Goal: Information Seeking & Learning: Learn about a topic

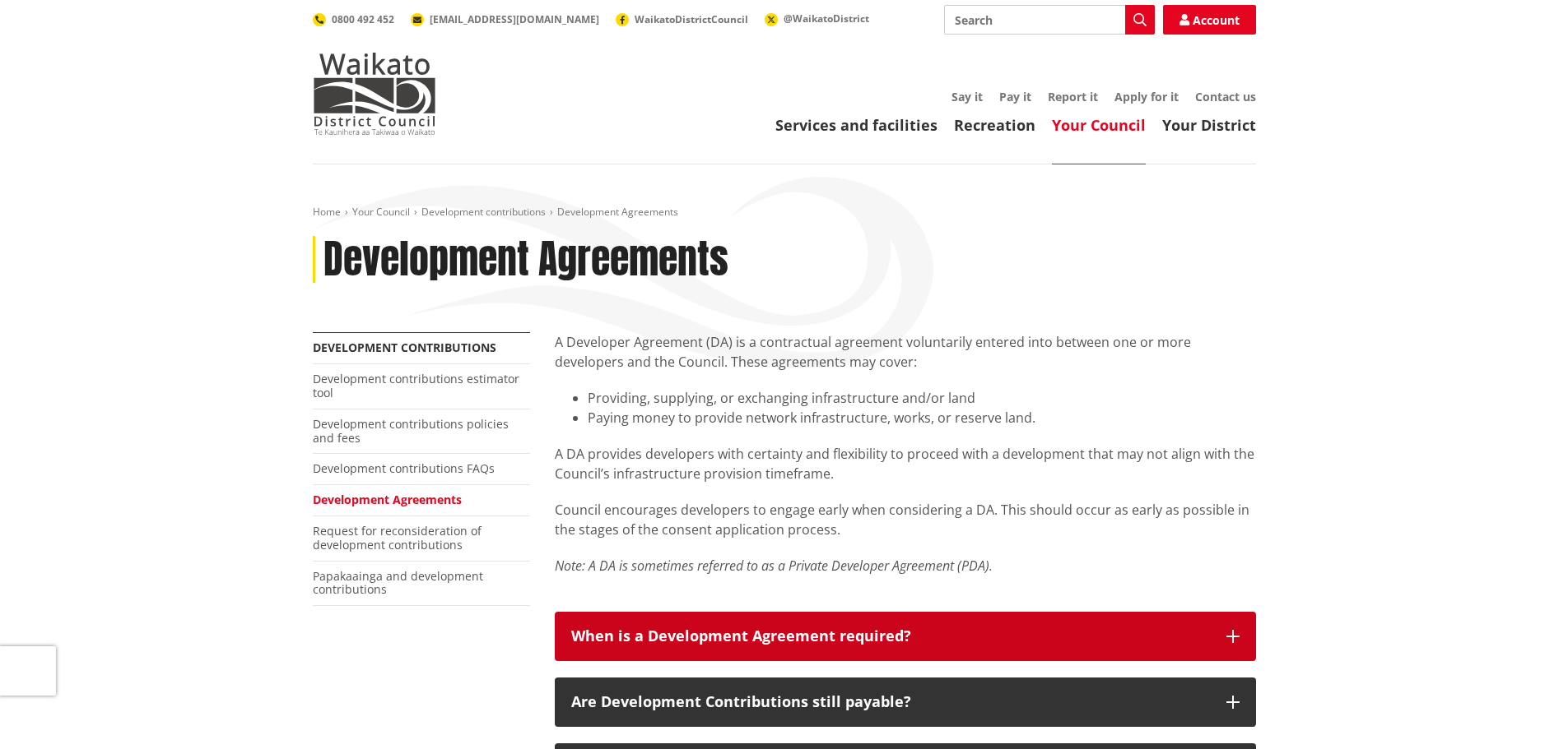
scroll to position [164, 0]
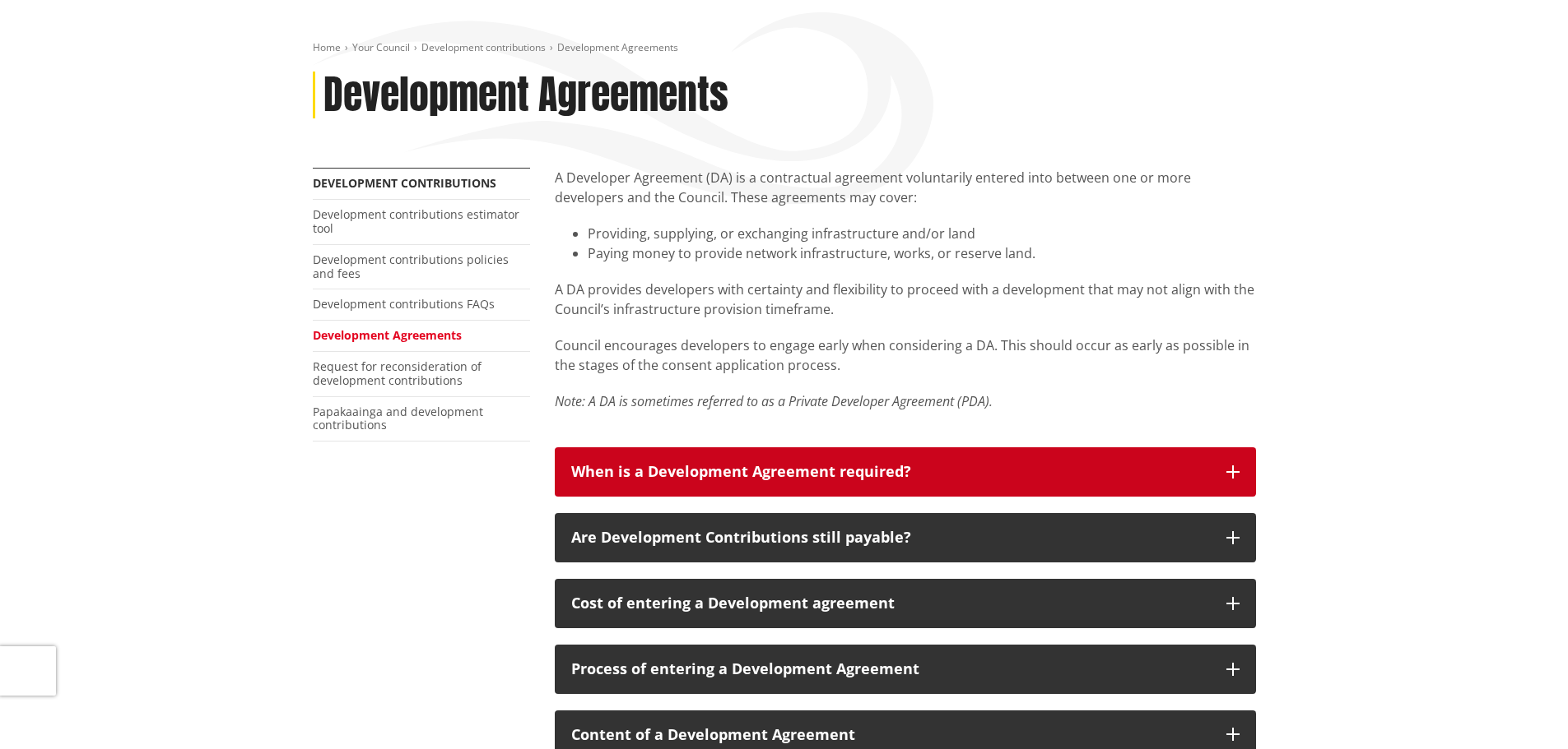
click at [1236, 473] on icon "button" at bounding box center [1232, 472] width 13 height 13
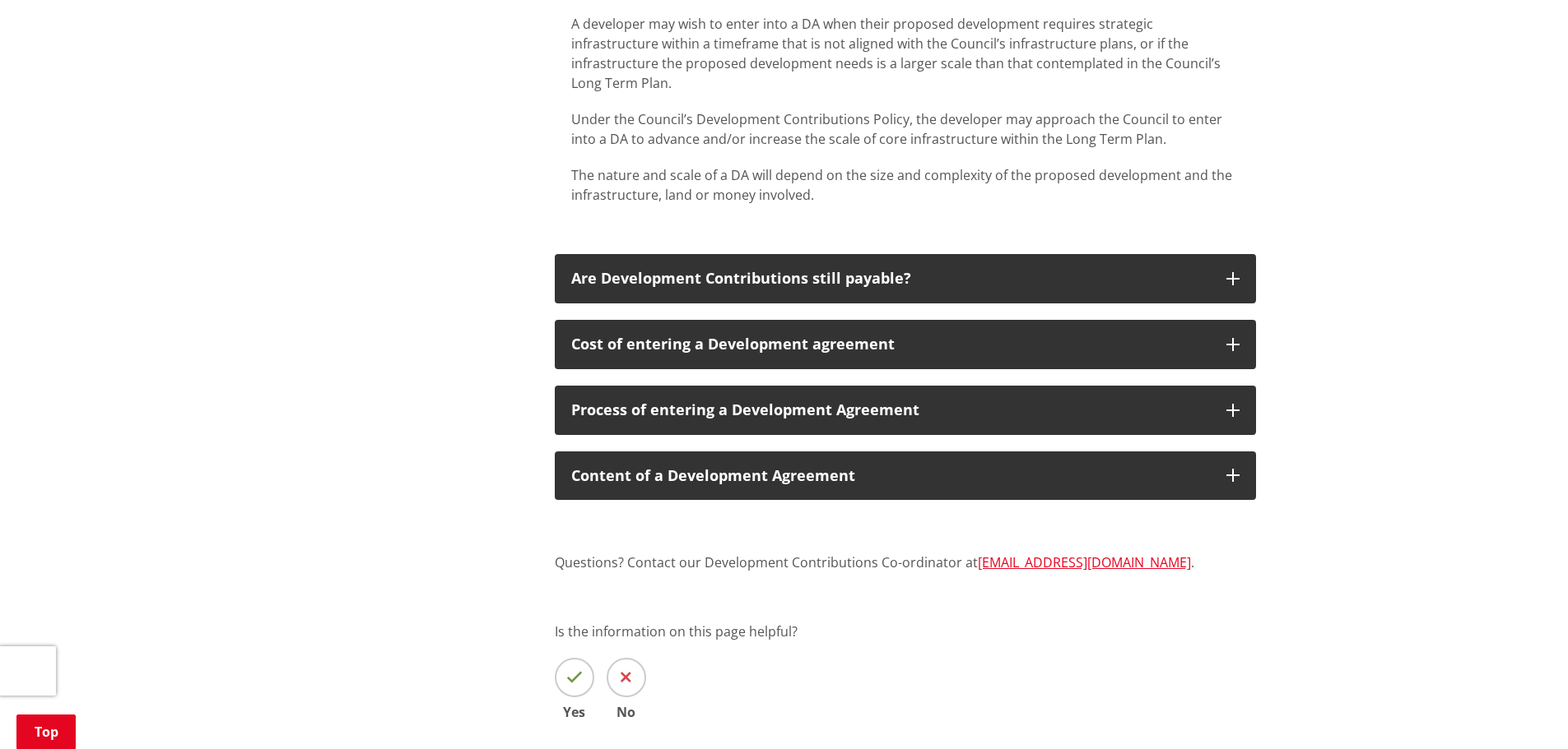
scroll to position [658, 0]
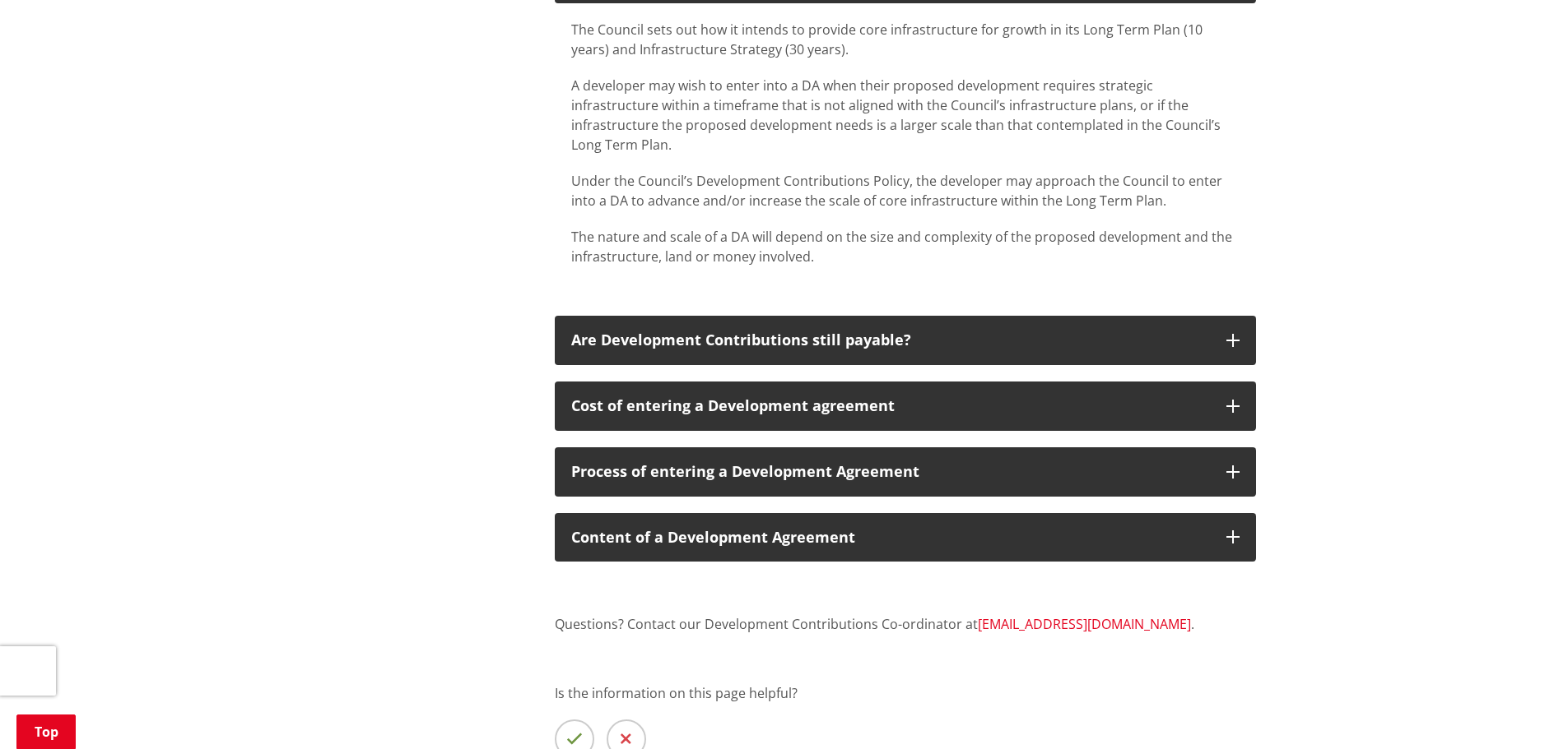
click at [1083, 615] on link "DevelopmentContributions@waidc.govt.nz" at bounding box center [1084, 624] width 213 height 18
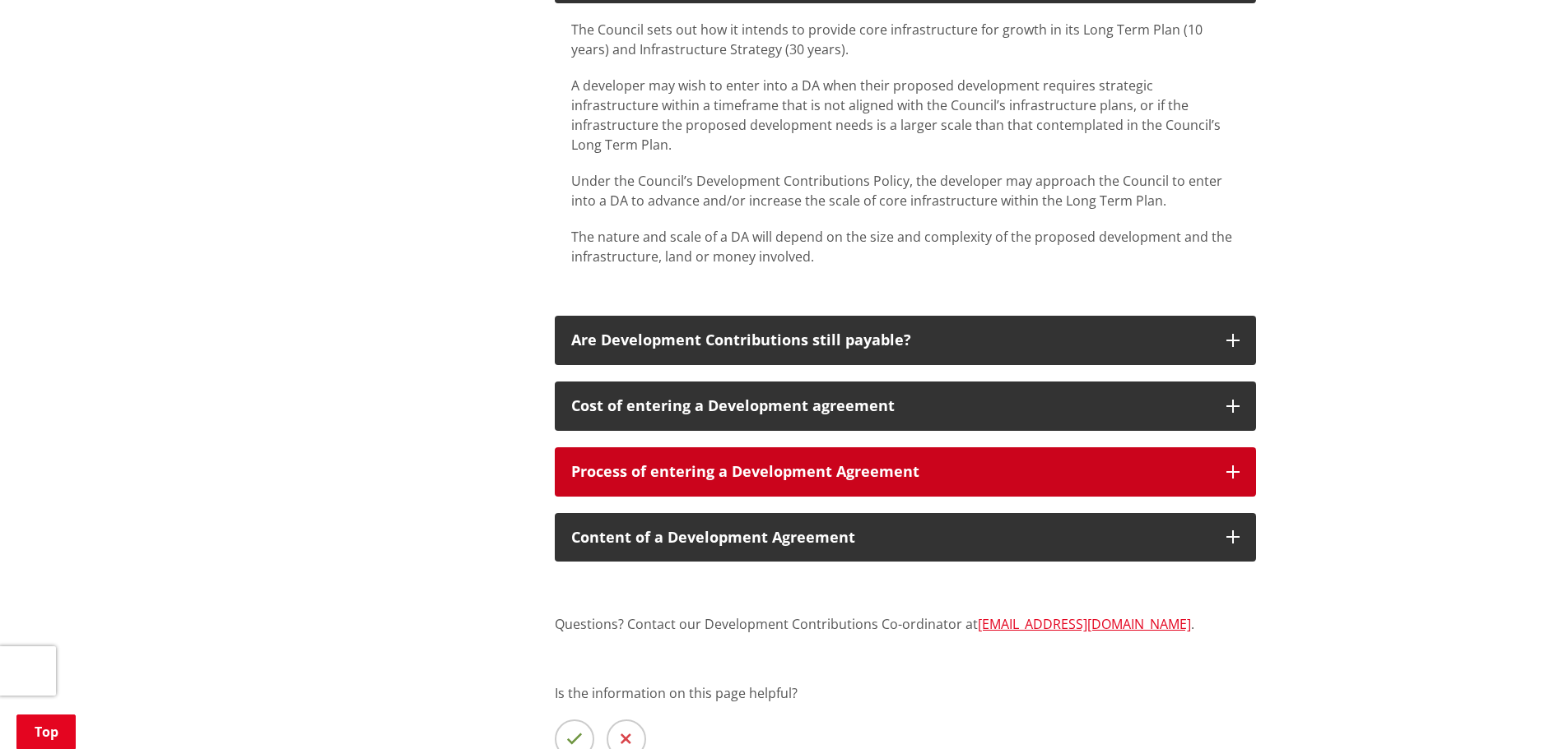
click at [1228, 447] on button "Process of entering a Development Agreement" at bounding box center [905, 472] width 701 height 49
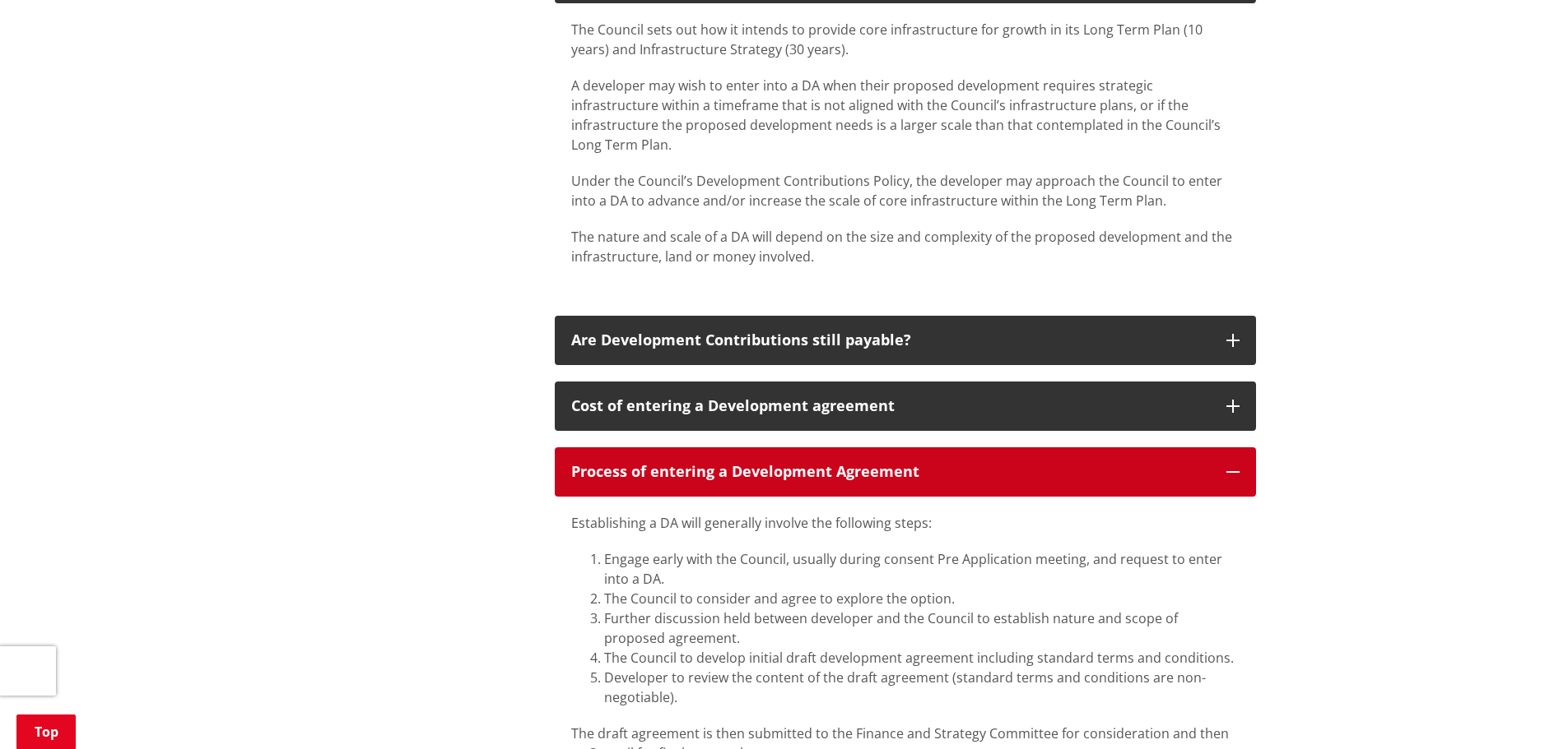
scroll to position [740, 0]
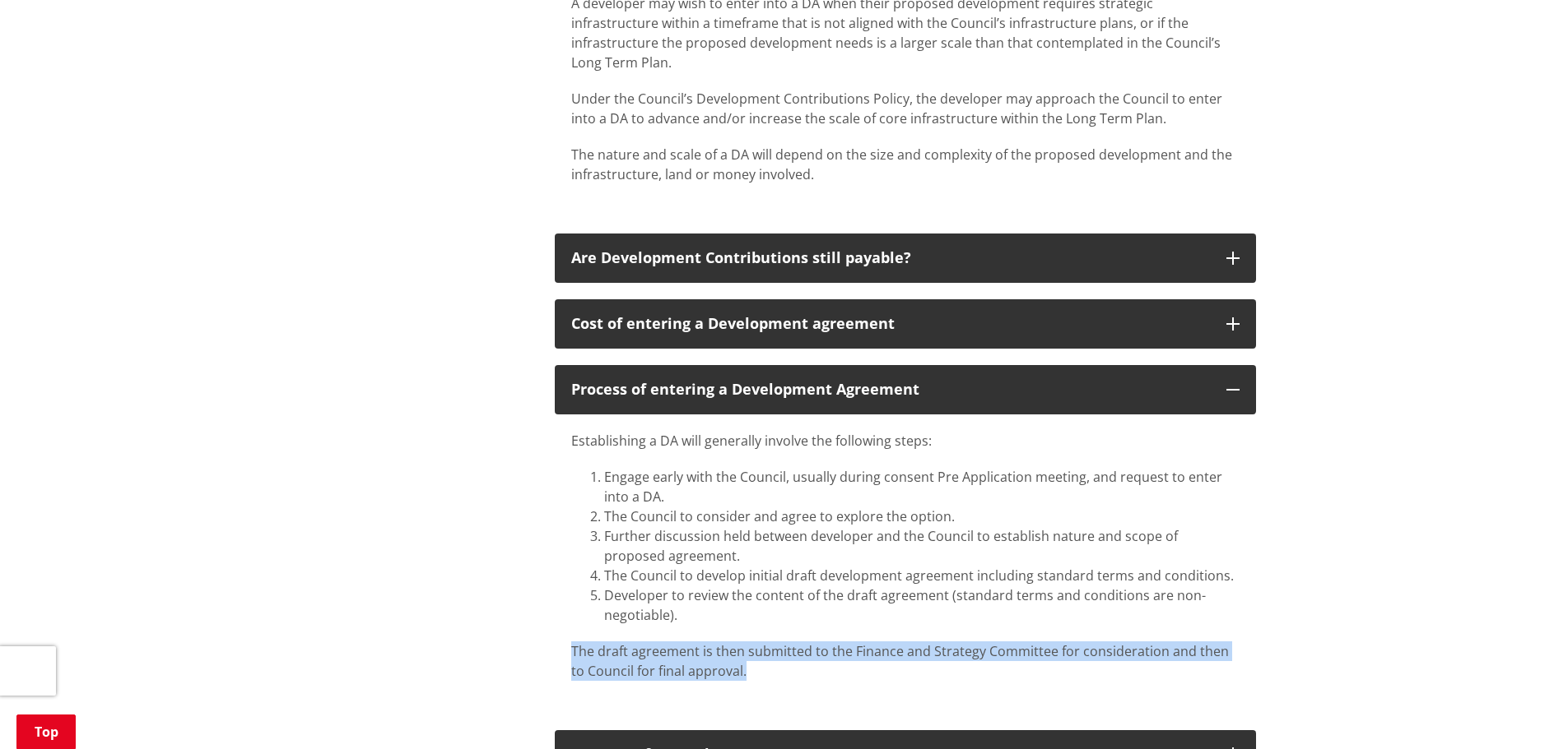
drag, startPoint x: 735, startPoint y: 651, endPoint x: 570, endPoint y: 627, distance: 166.7
click at [570, 627] on div "Establishing a DA will generally involve the following steps: Engage early with…" at bounding box center [905, 564] width 701 height 300
click at [760, 650] on p "The draft agreement is then submitted to the Finance and Strategy Committee for…" at bounding box center [905, 661] width 668 height 40
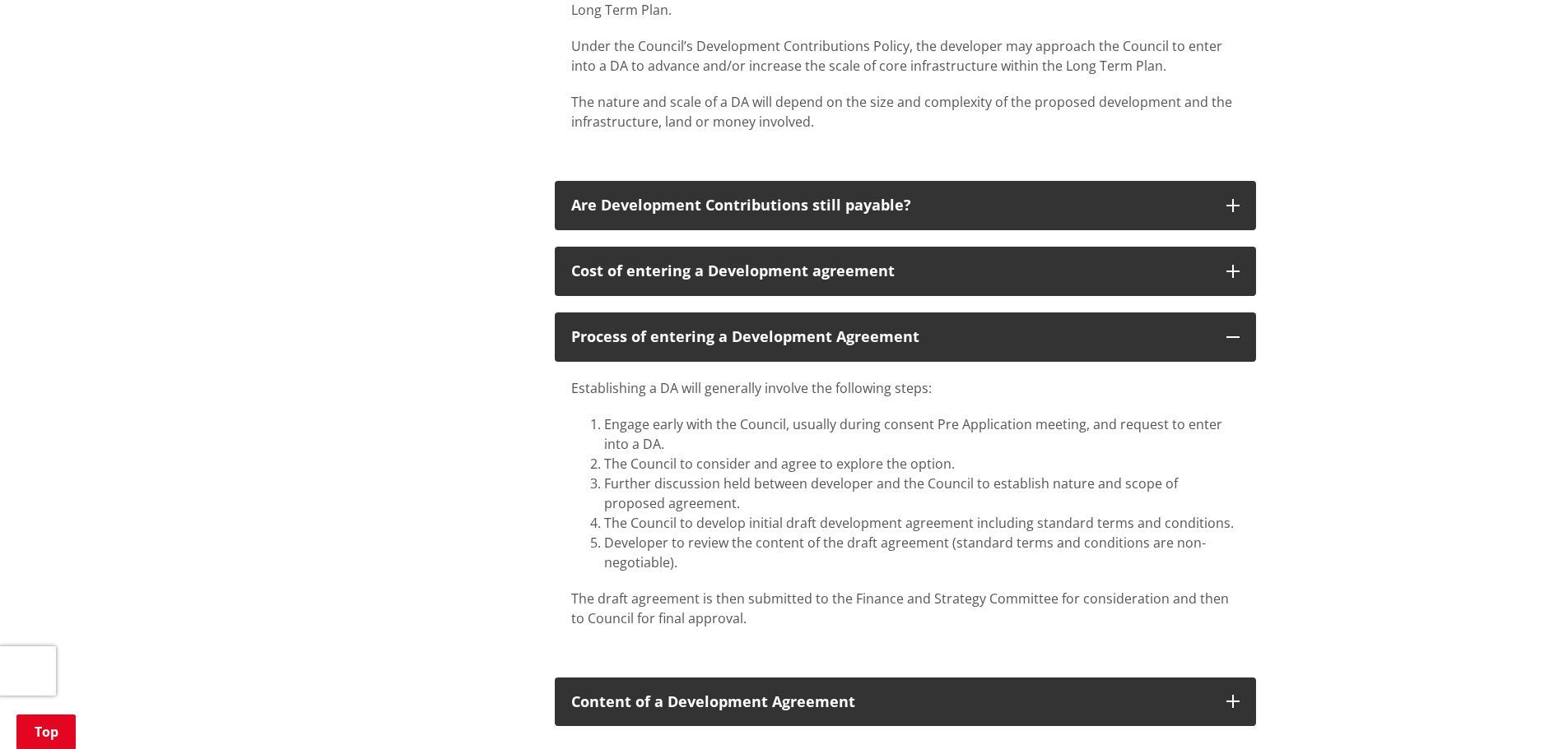
scroll to position [823, 0]
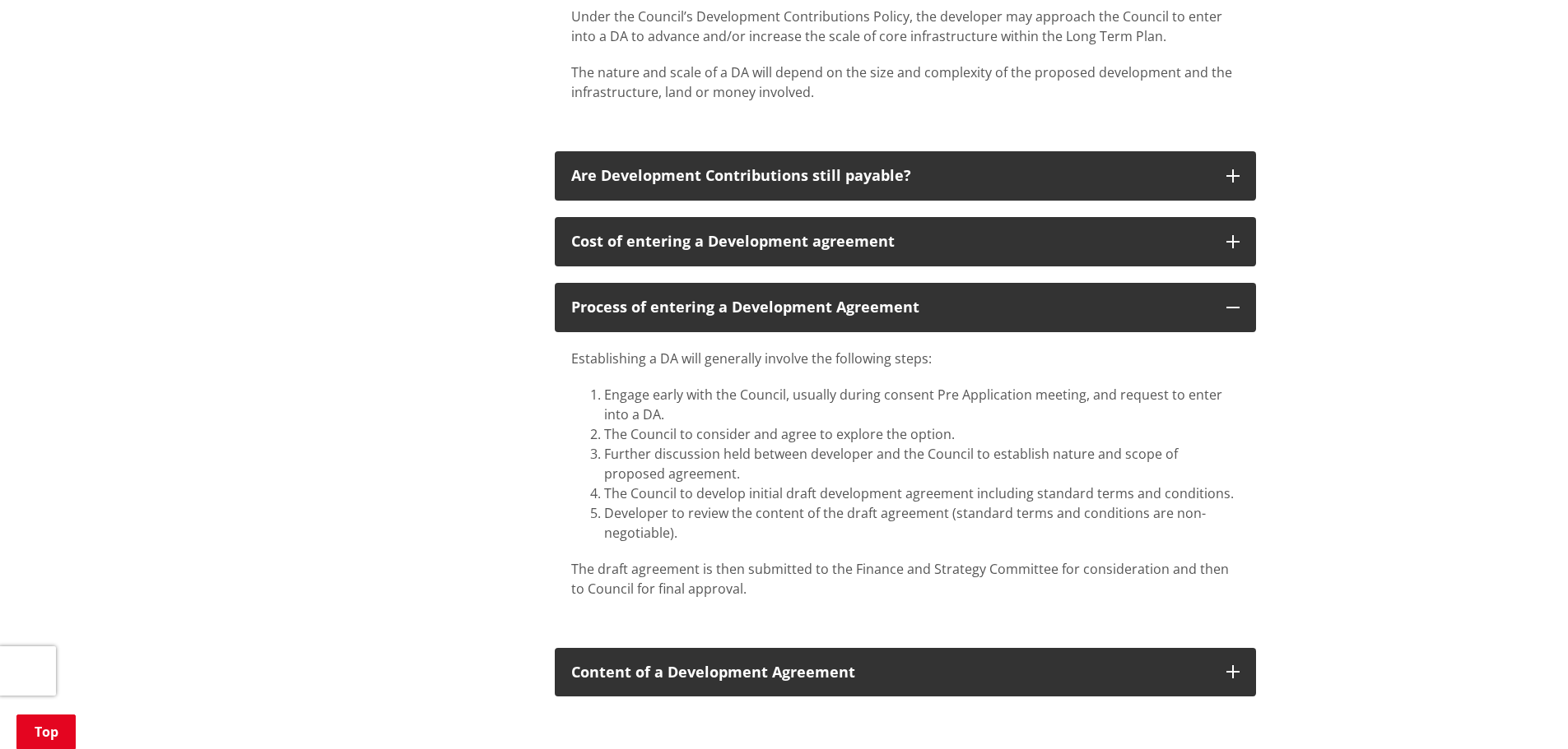
click at [751, 582] on div "Establishing a DA will generally involve the following steps: Engage early with…" at bounding box center [905, 482] width 701 height 300
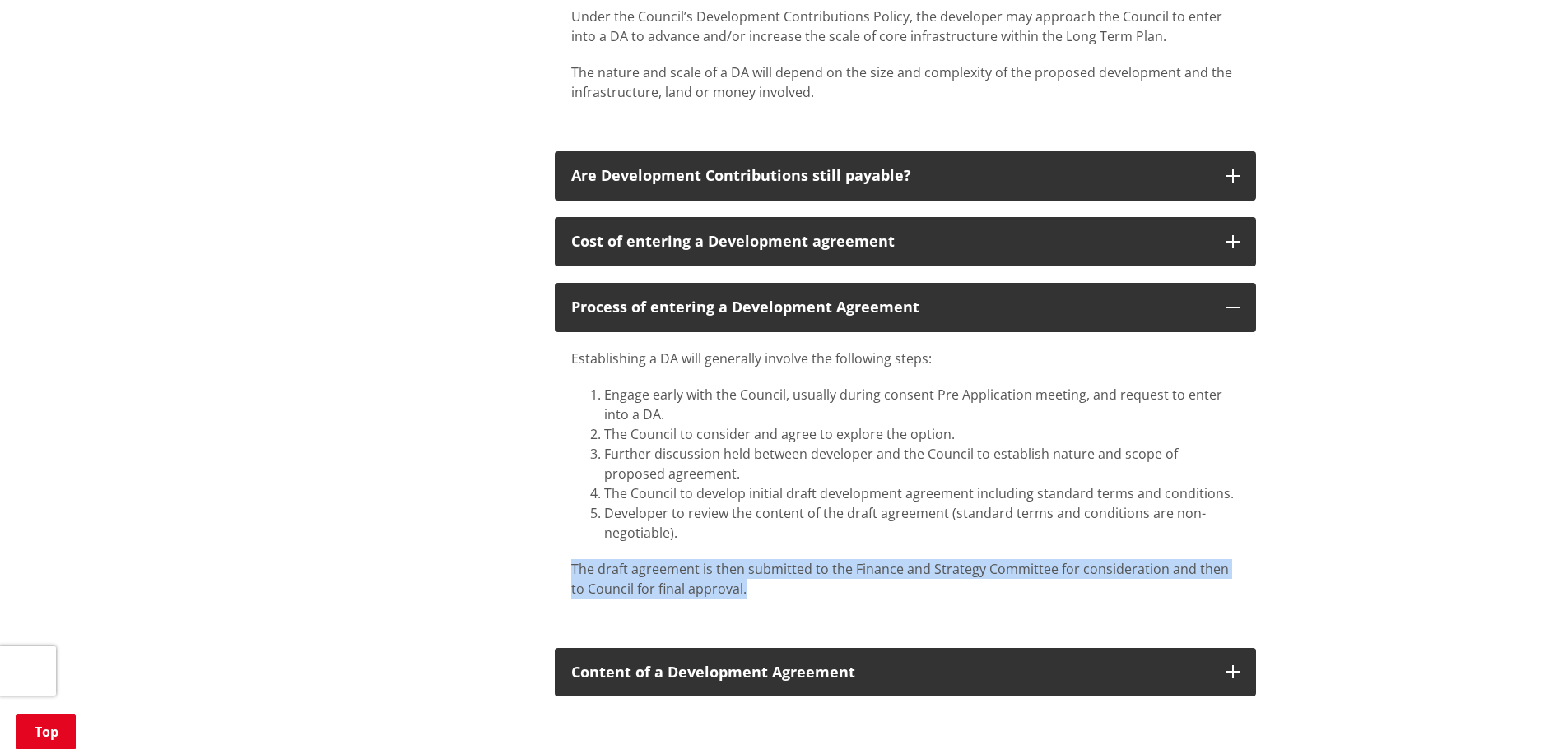
drag, startPoint x: 749, startPoint y: 578, endPoint x: 557, endPoint y: 549, distance: 194.2
click at [557, 549] on div "Establishing a DA will generally involve the following steps: Engage early with…" at bounding box center [905, 482] width 701 height 300
copy p "The draft agreement is then submitted to the Finance and Strategy Committee for…"
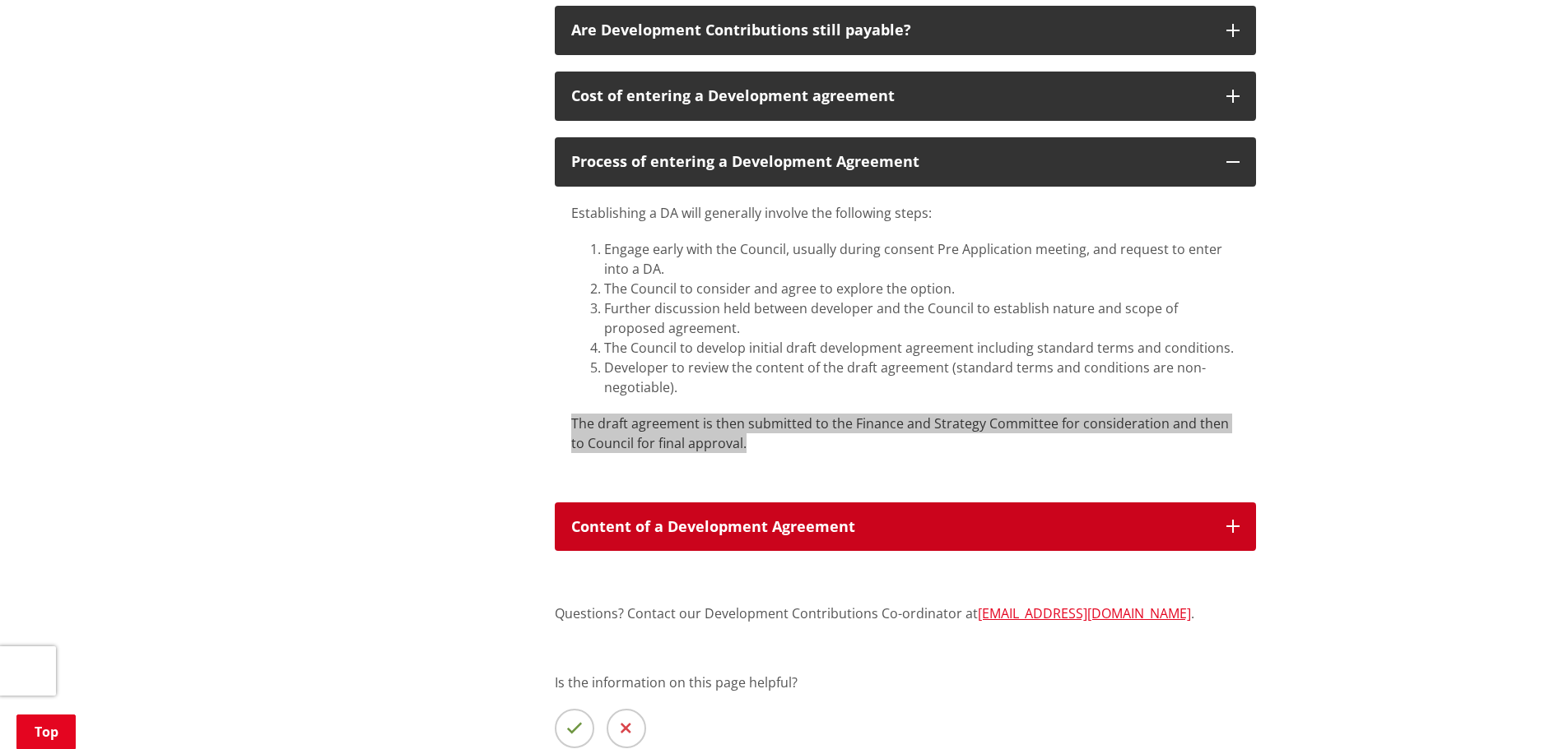
scroll to position [987, 0]
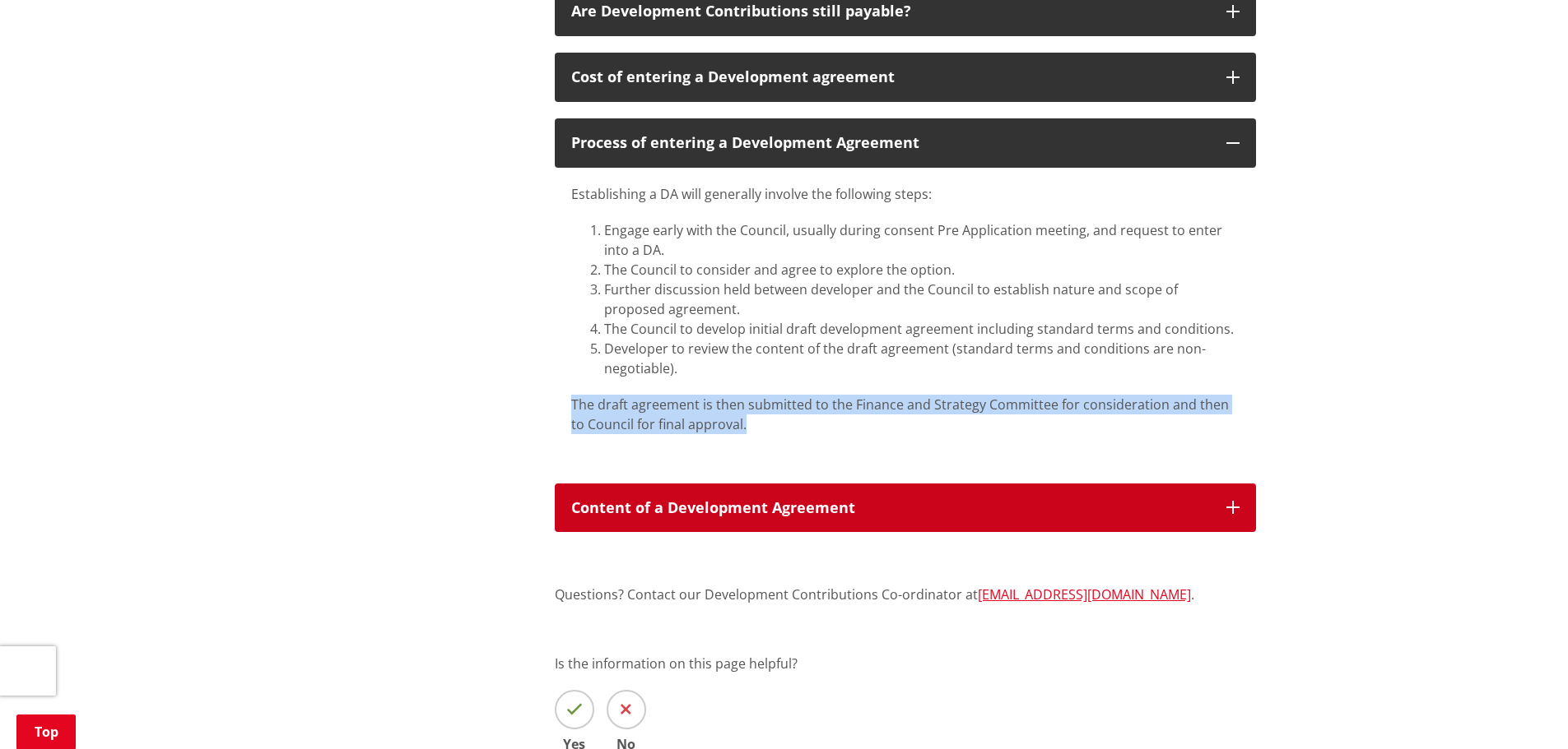
click at [1236, 501] on icon "button" at bounding box center [1232, 507] width 13 height 13
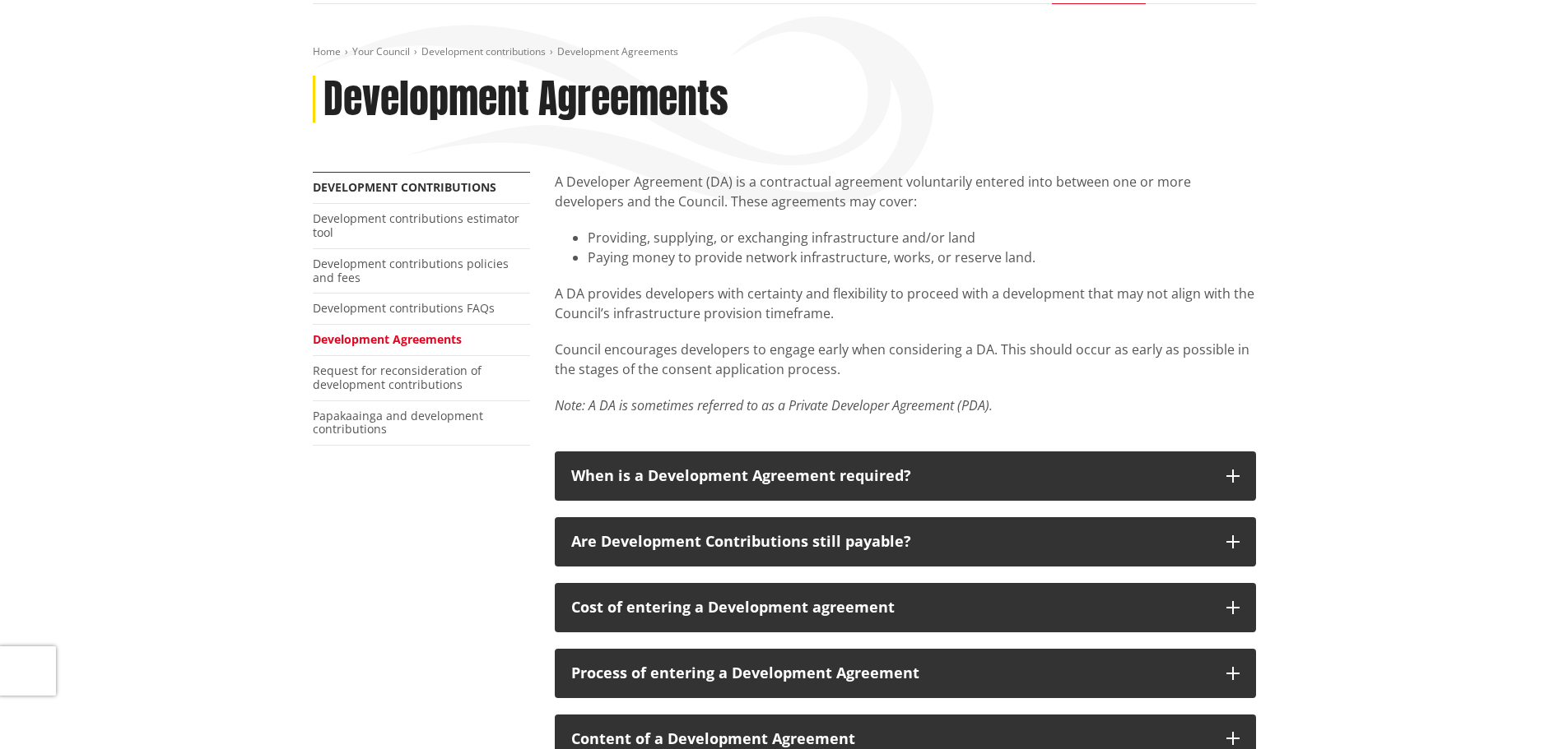
scroll to position [164, 0]
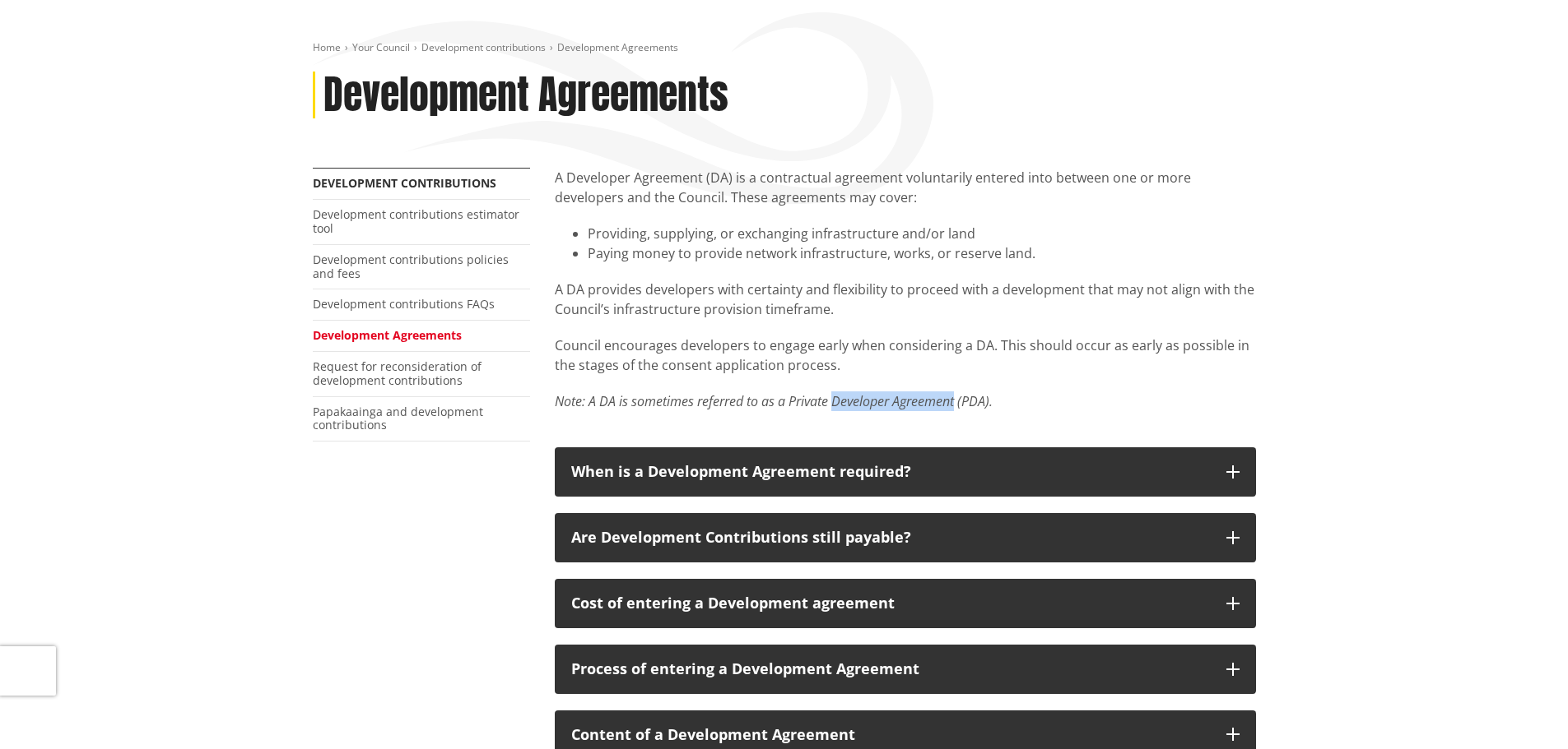
drag, startPoint x: 835, startPoint y: 404, endPoint x: 958, endPoint y: 398, distance: 123.1
click at [958, 398] on em "Note: A DA is sometimes referred to as a Private Developer Agreement (PDA)." at bounding box center [774, 401] width 438 height 18
copy em "Developer Agreement"
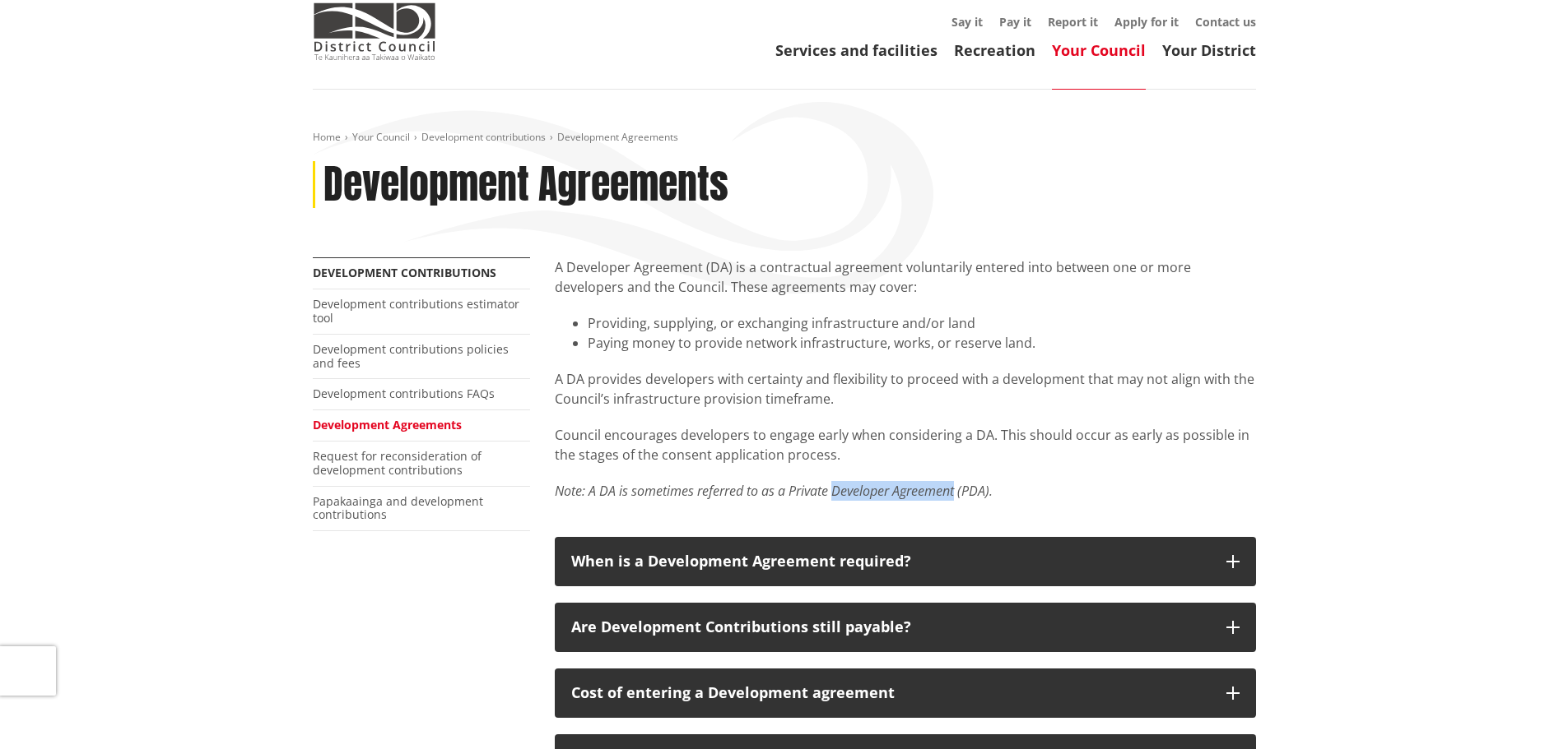
scroll to position [0, 0]
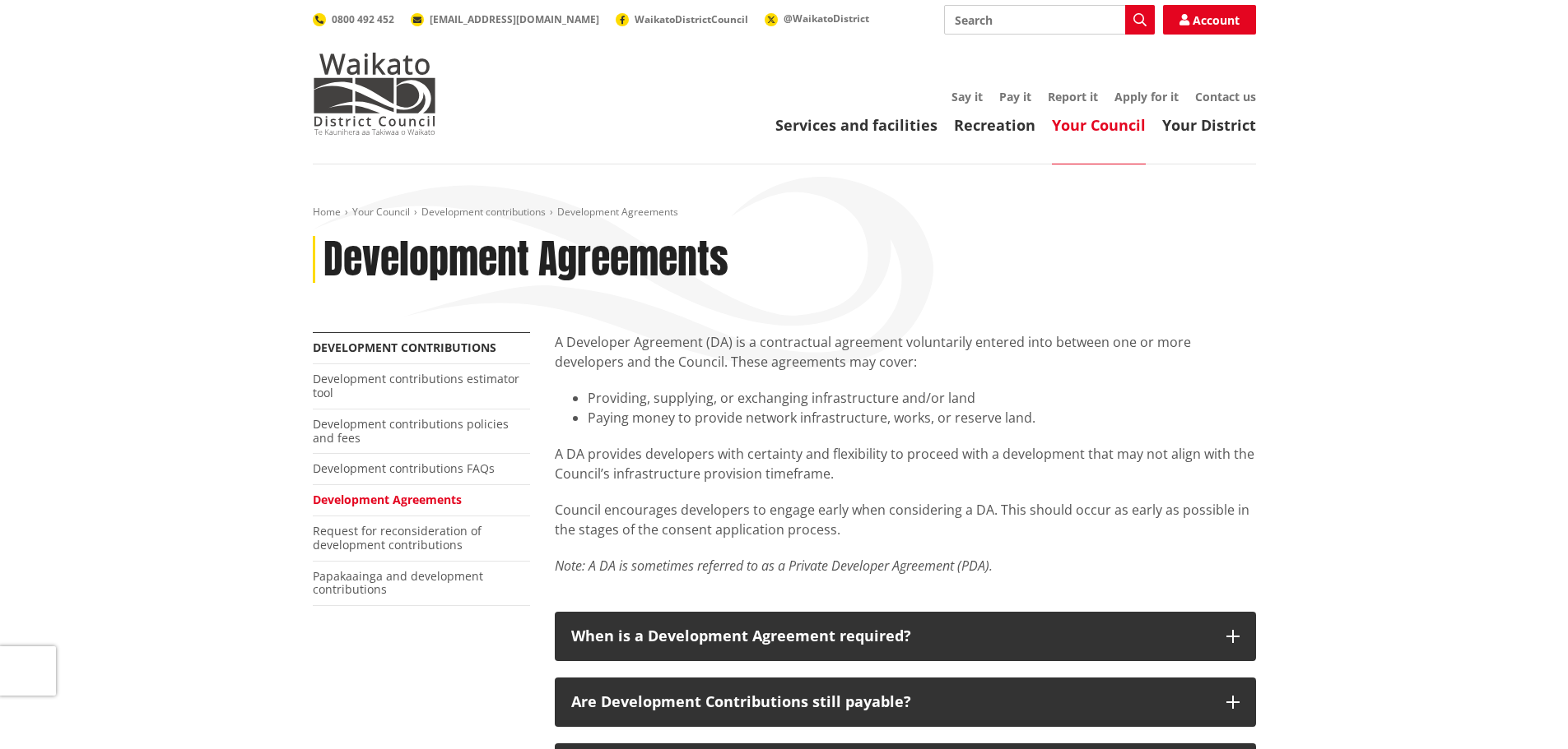
click at [1011, 20] on input "Search" at bounding box center [1049, 20] width 211 height 30
paste input "Developer Agreement"
type input "Developer Agreement"
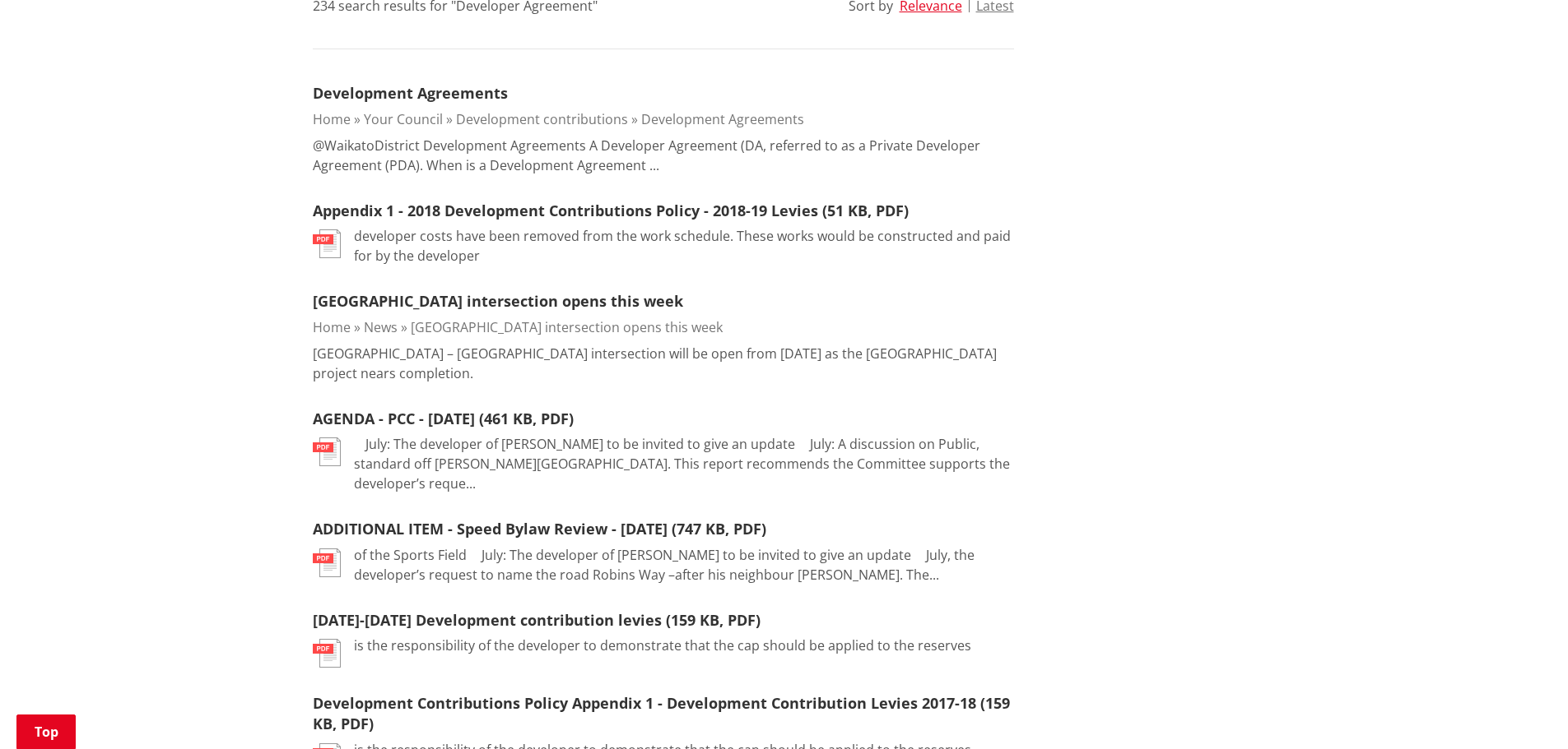
scroll to position [493, 0]
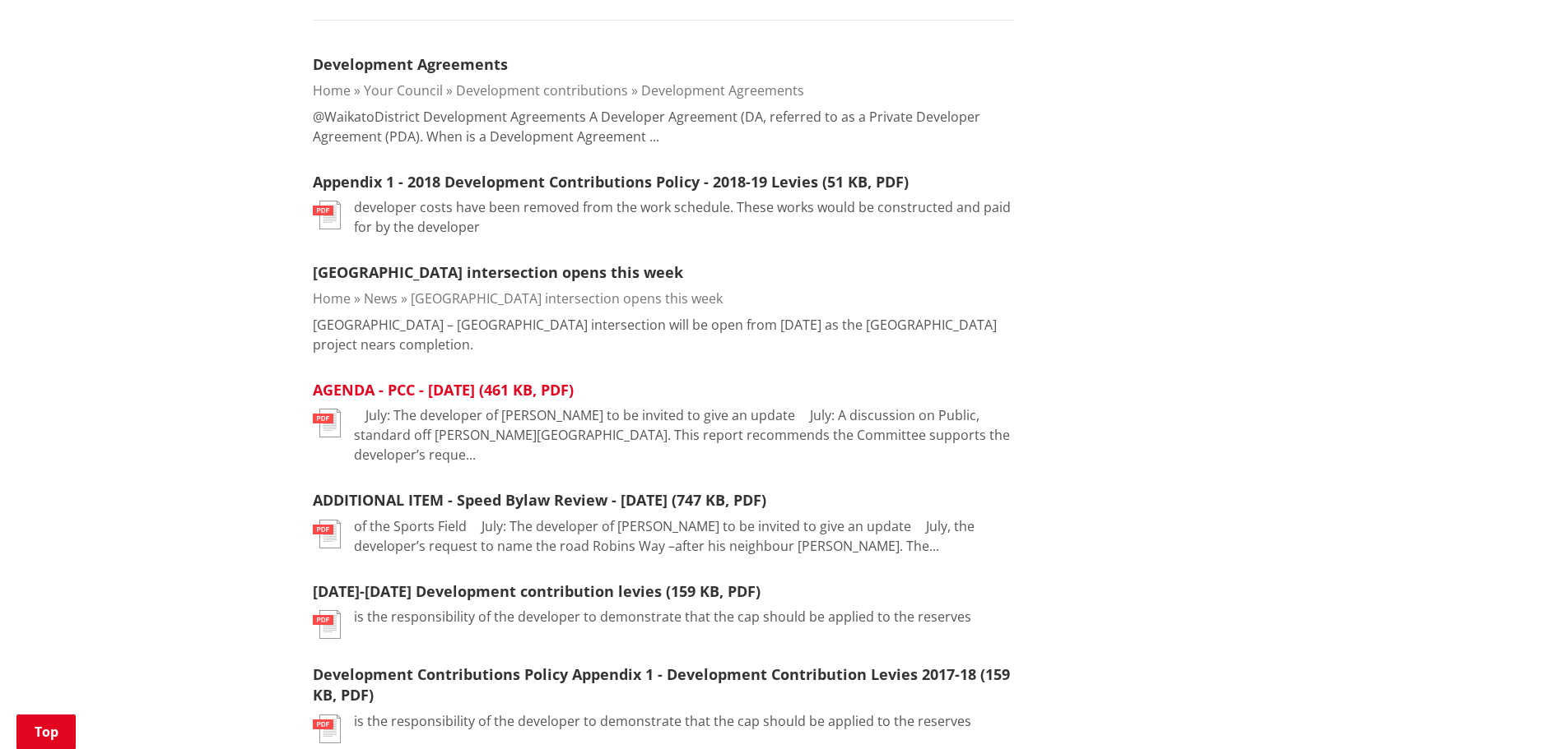
click at [455, 392] on link "AGENDA - PCC - 13 June 2017 (461 KB, PDF)" at bounding box center [443, 389] width 261 height 19
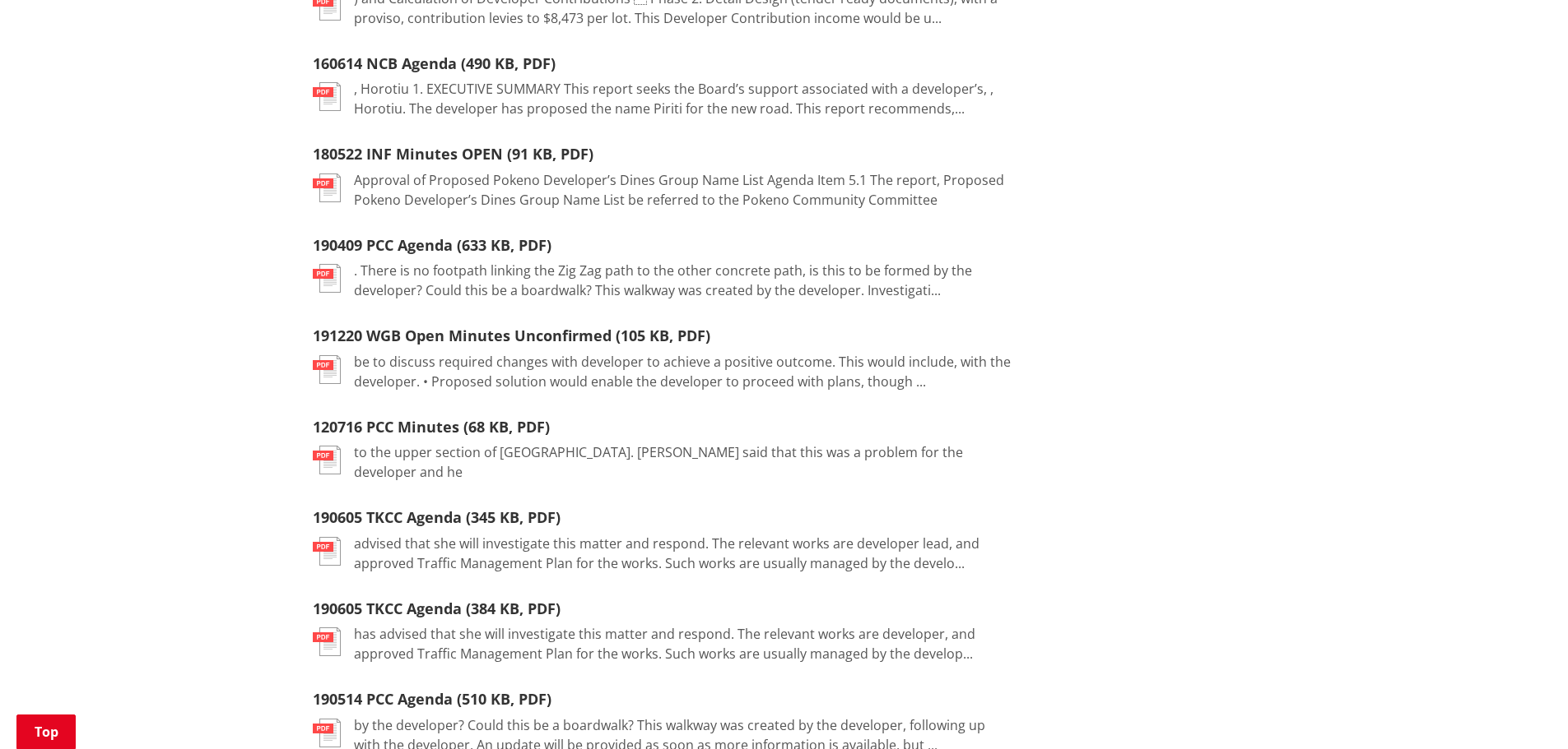
scroll to position [1563, 0]
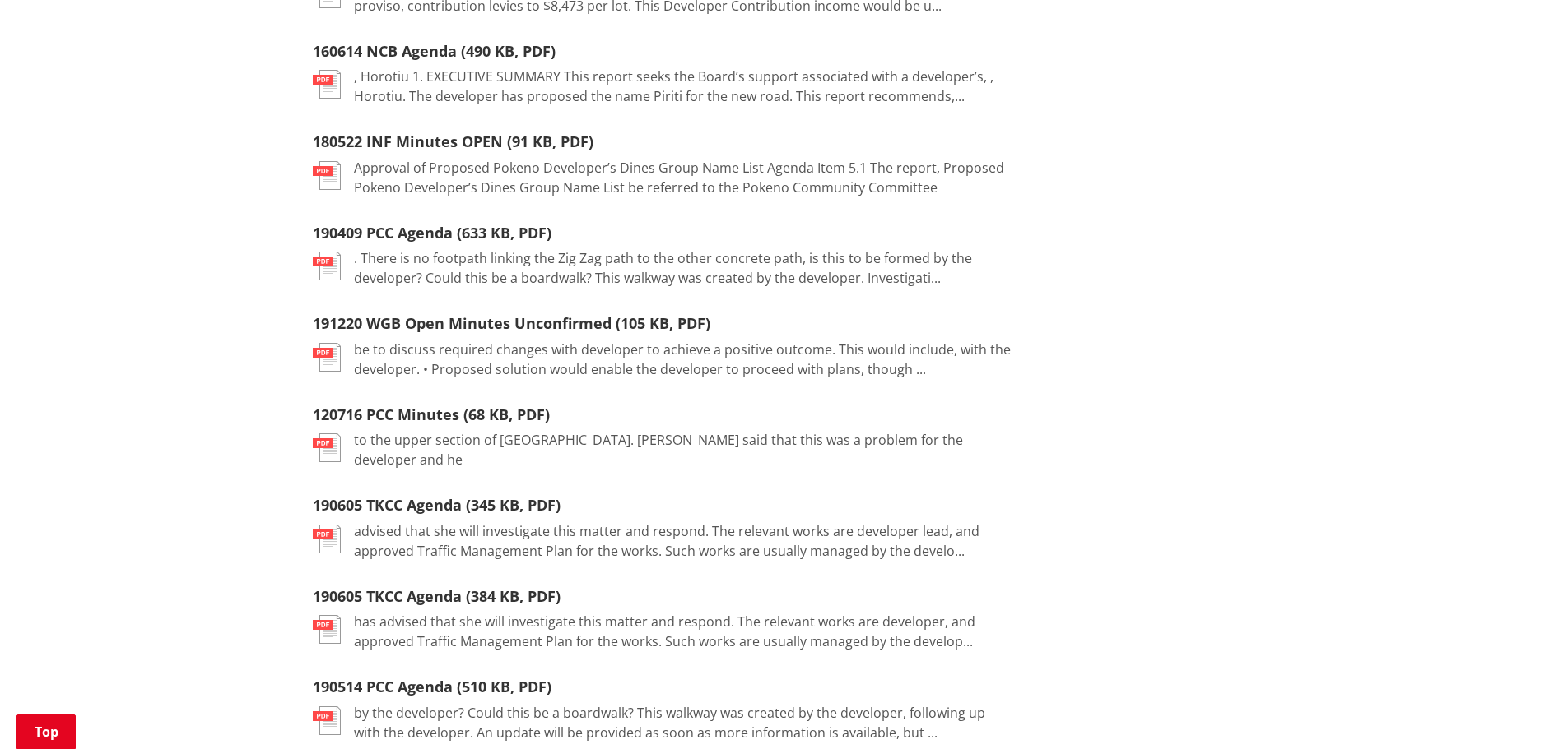
drag, startPoint x: 351, startPoint y: 148, endPoint x: 981, endPoint y: 174, distance: 630.5
click at [981, 174] on div "pdf Approval of Proposed Pokeno Developer’s Dines Group Name List Agenda Item 5…" at bounding box center [663, 178] width 701 height 40
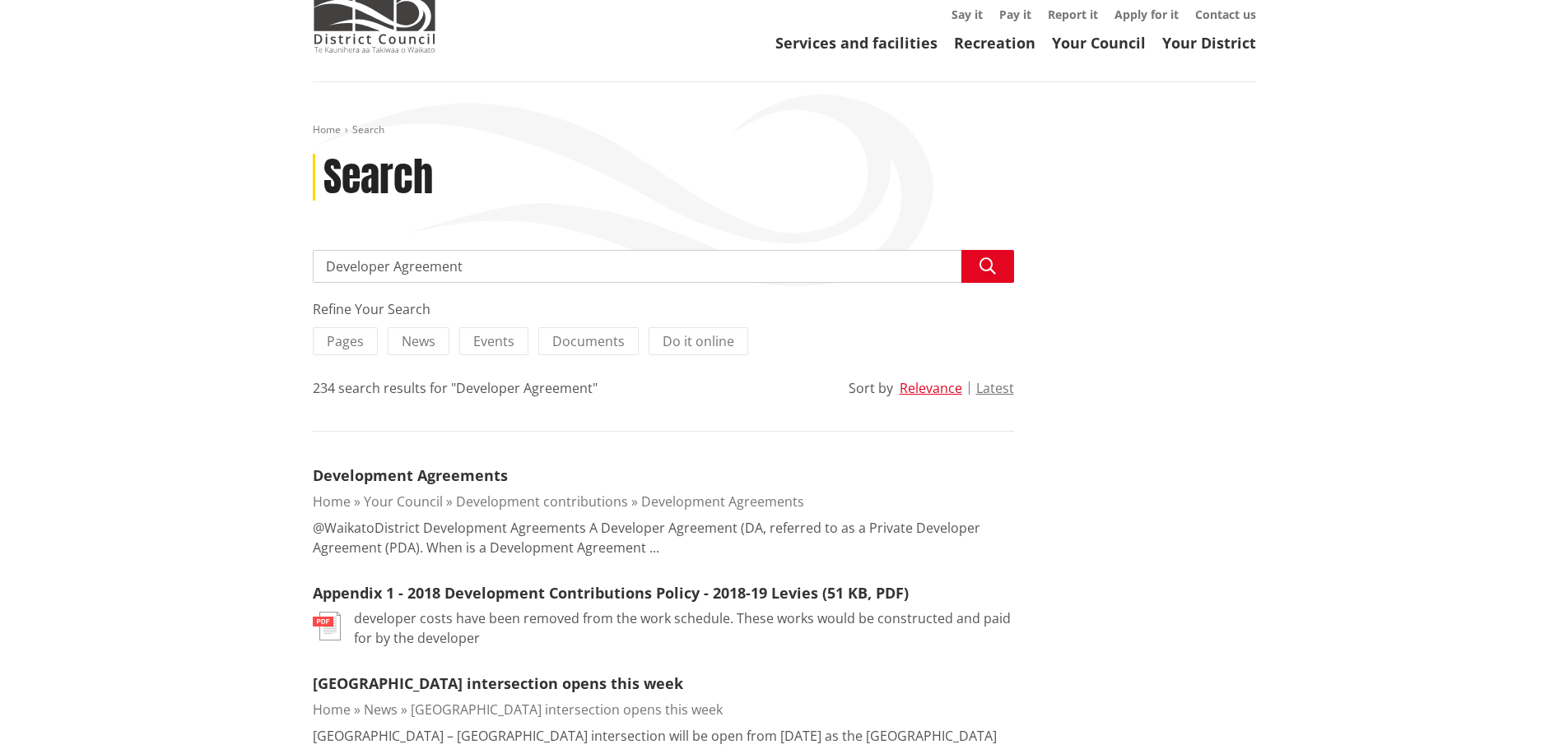
scroll to position [0, 0]
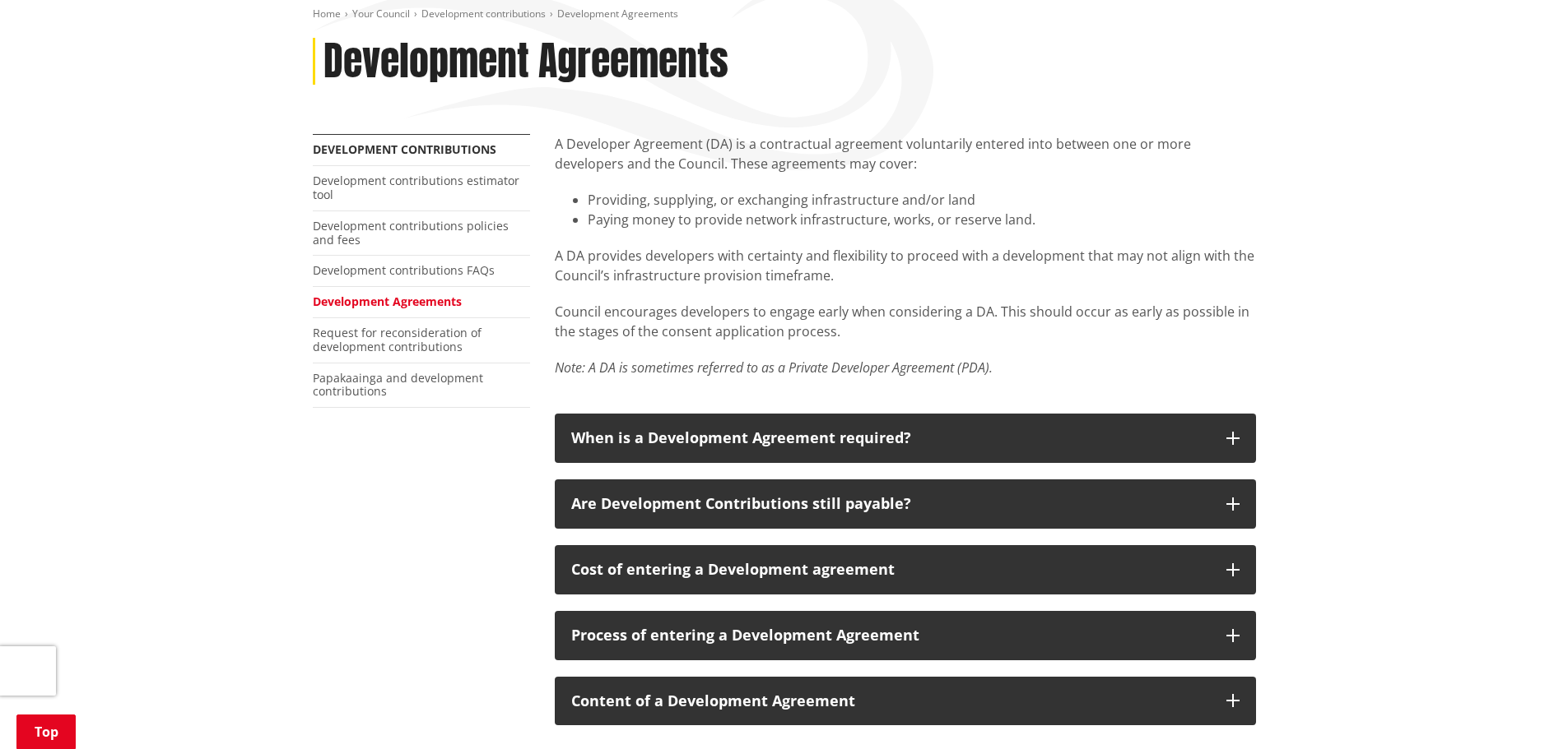
scroll to position [247, 0]
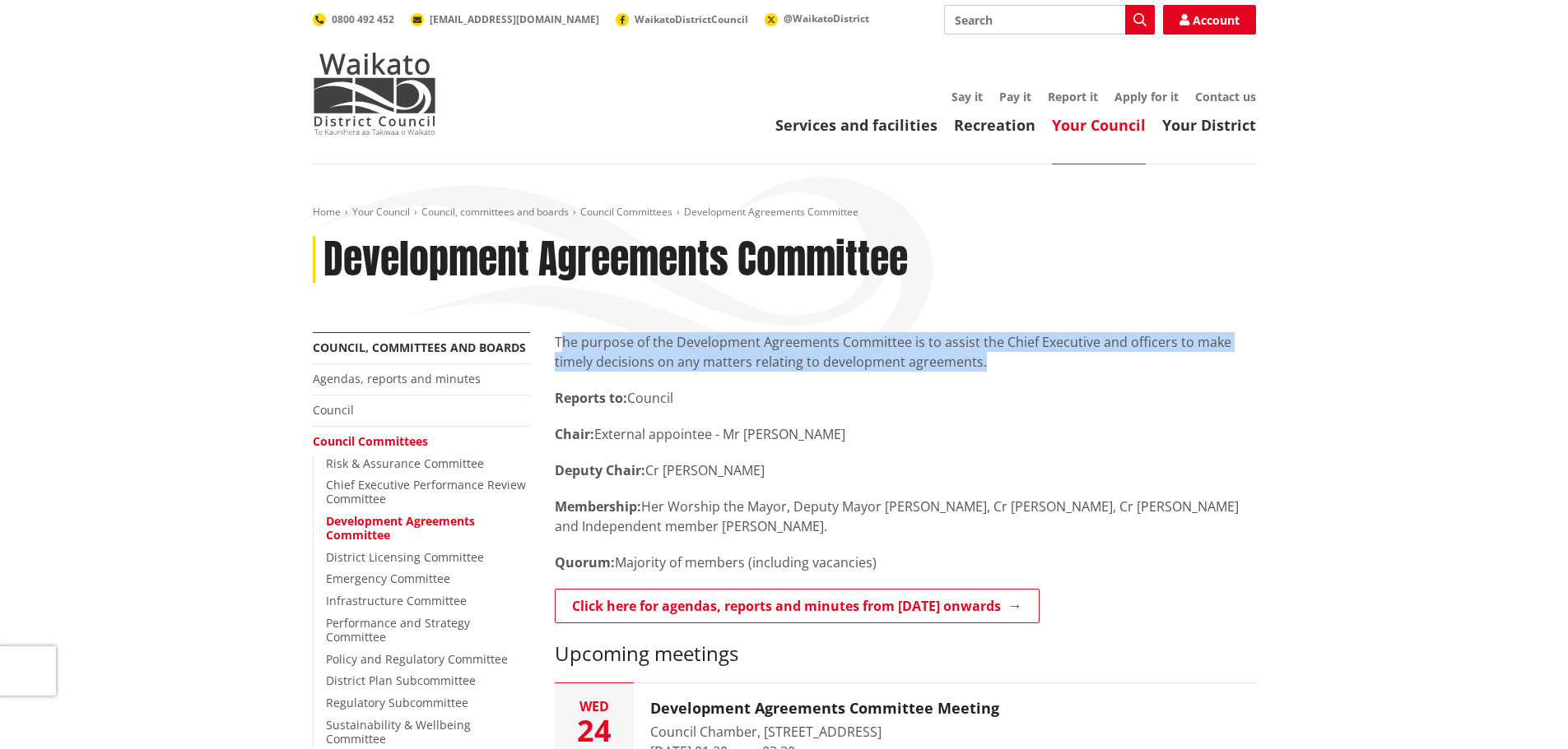
drag, startPoint x: 984, startPoint y: 367, endPoint x: 565, endPoint y: 338, distance: 420.0
click at [565, 338] on p "The purpose of the Development Agreements Committee is to assist the Chief Exec…" at bounding box center [905, 352] width 701 height 40
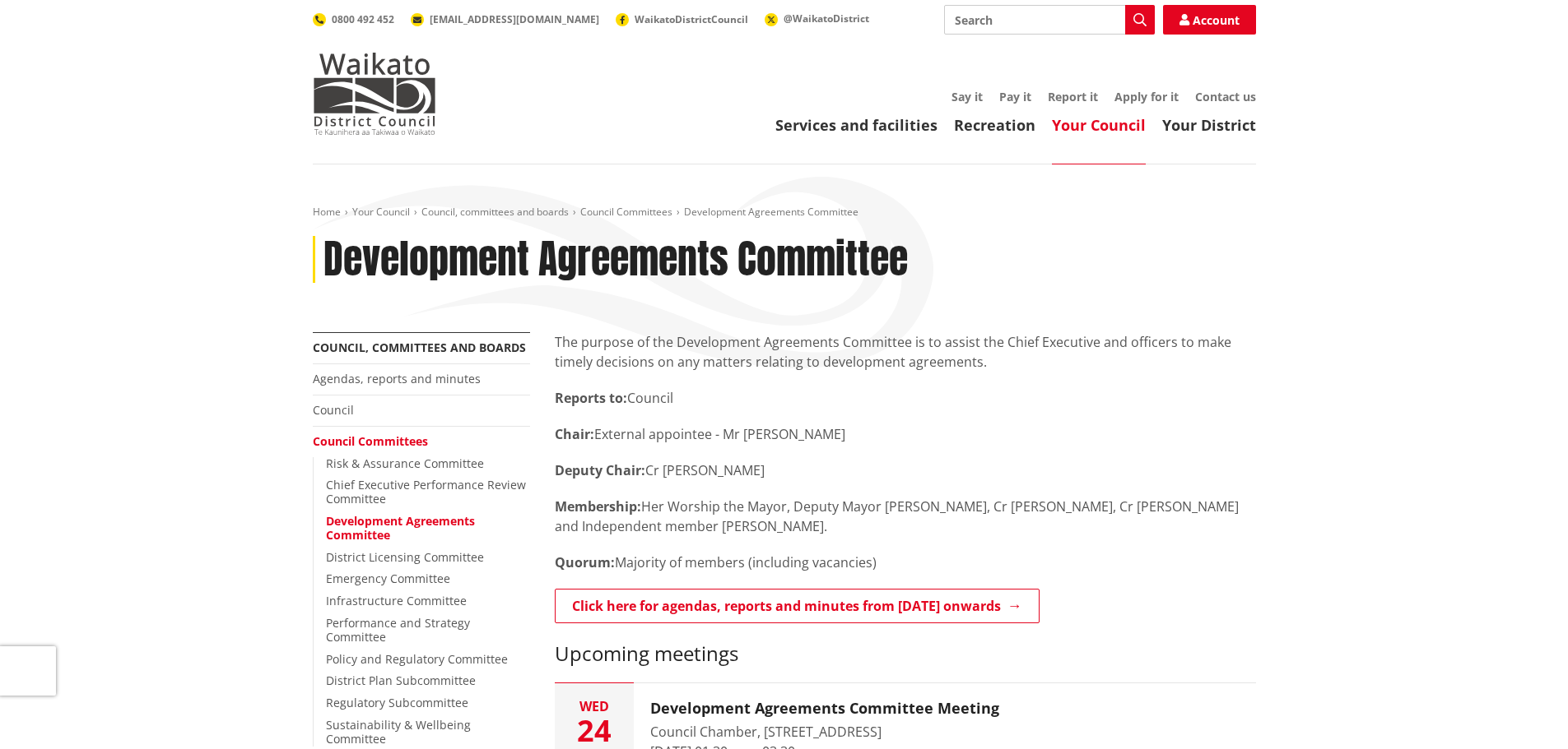
click at [745, 382] on div "The purpose of the Development Agreements Committee is to assist the Chief Exec…" at bounding box center [905, 499] width 701 height 334
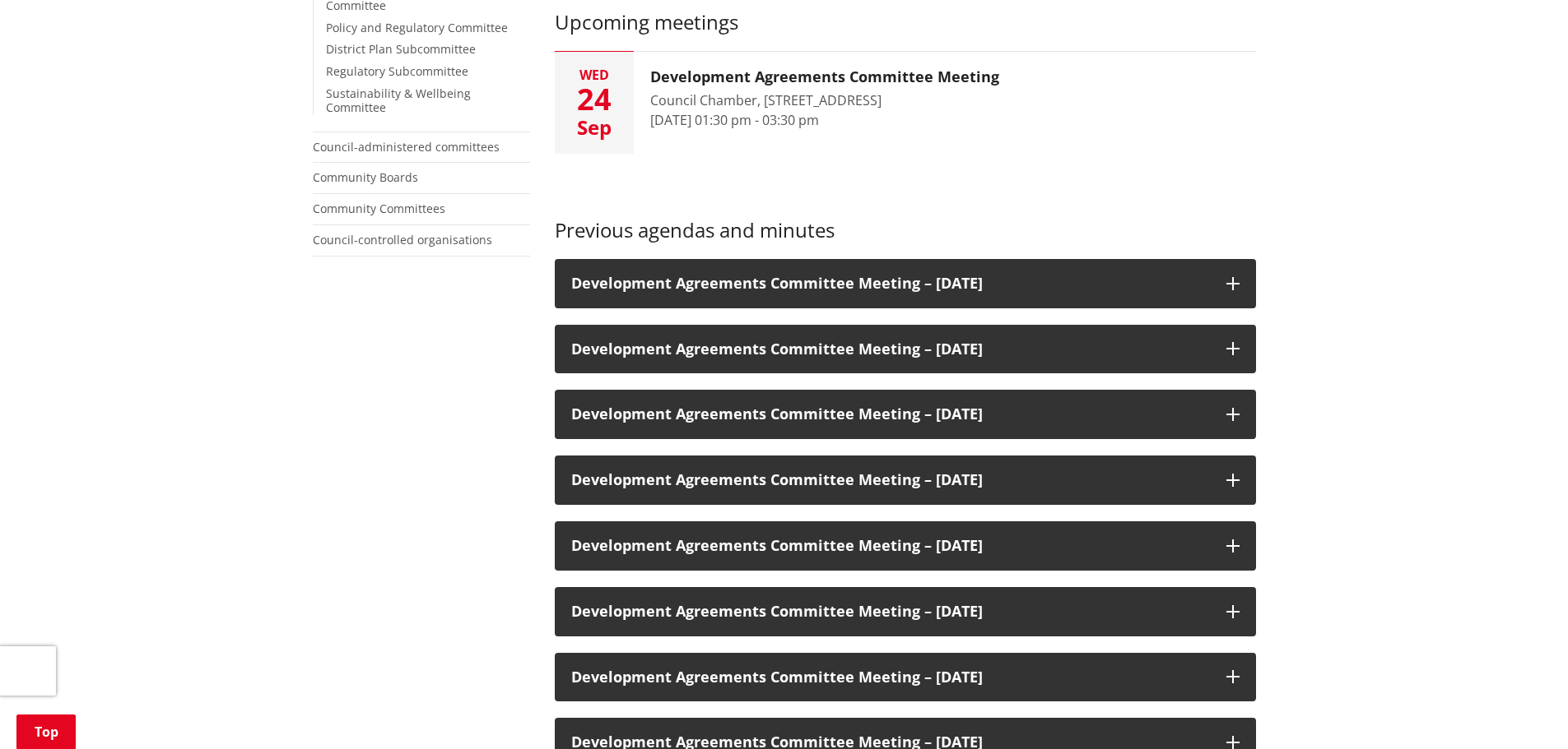
scroll to position [658, 0]
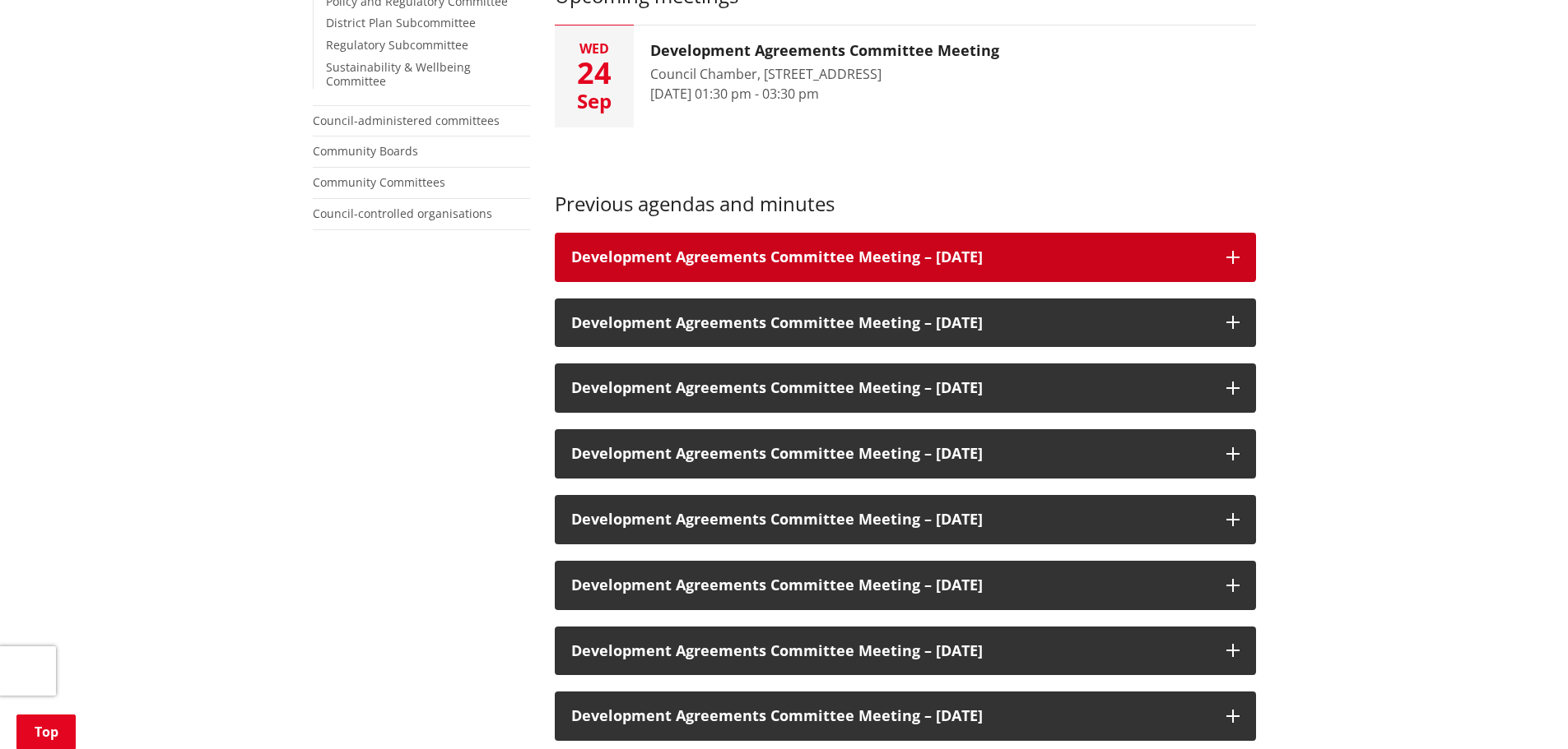
click at [872, 261] on h3 "Development Agreements Committee Meeting – [DATE]" at bounding box center [890, 258] width 638 height 17
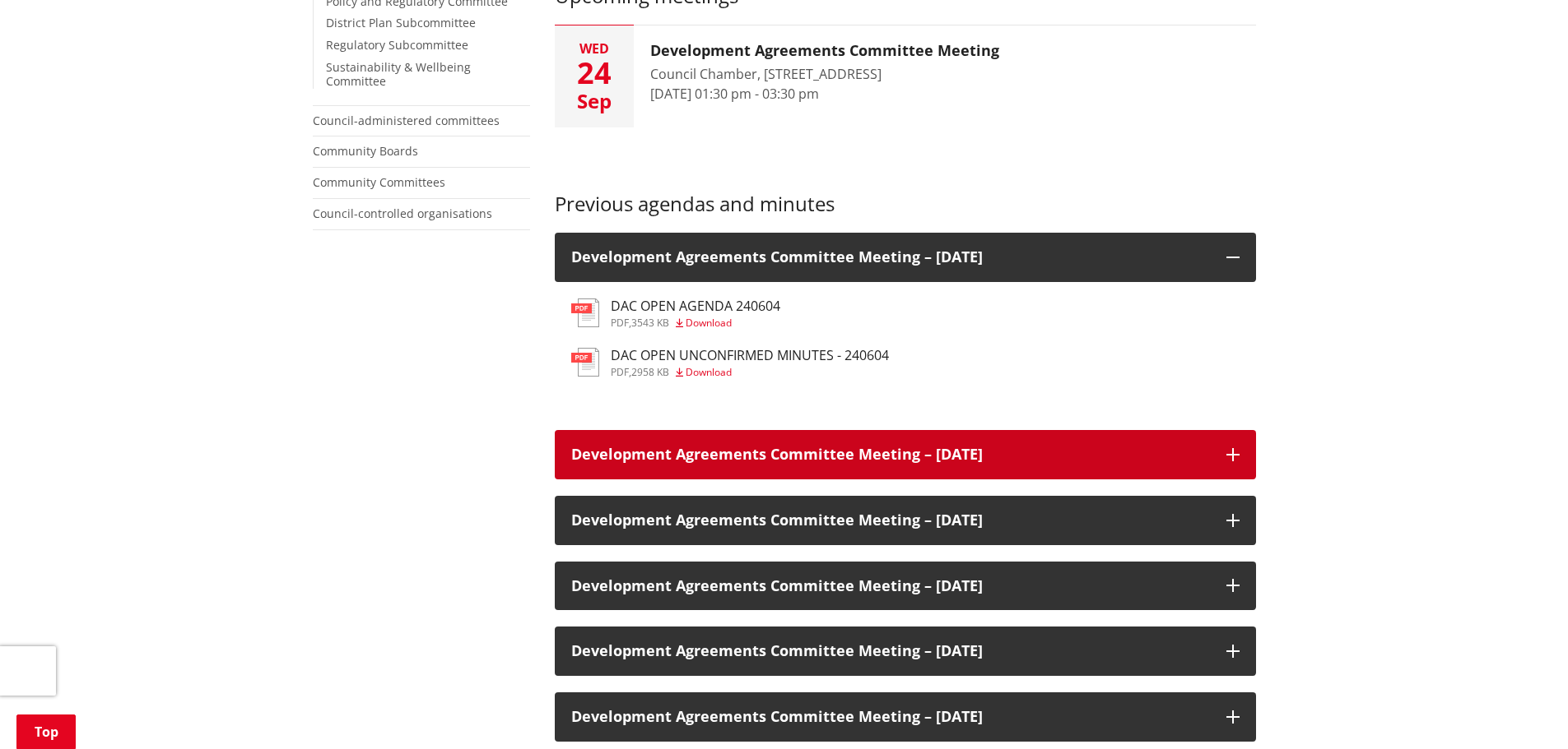
click at [685, 443] on div "Development Agreements Committee Meeting – [DATE]" at bounding box center [905, 454] width 701 height 49
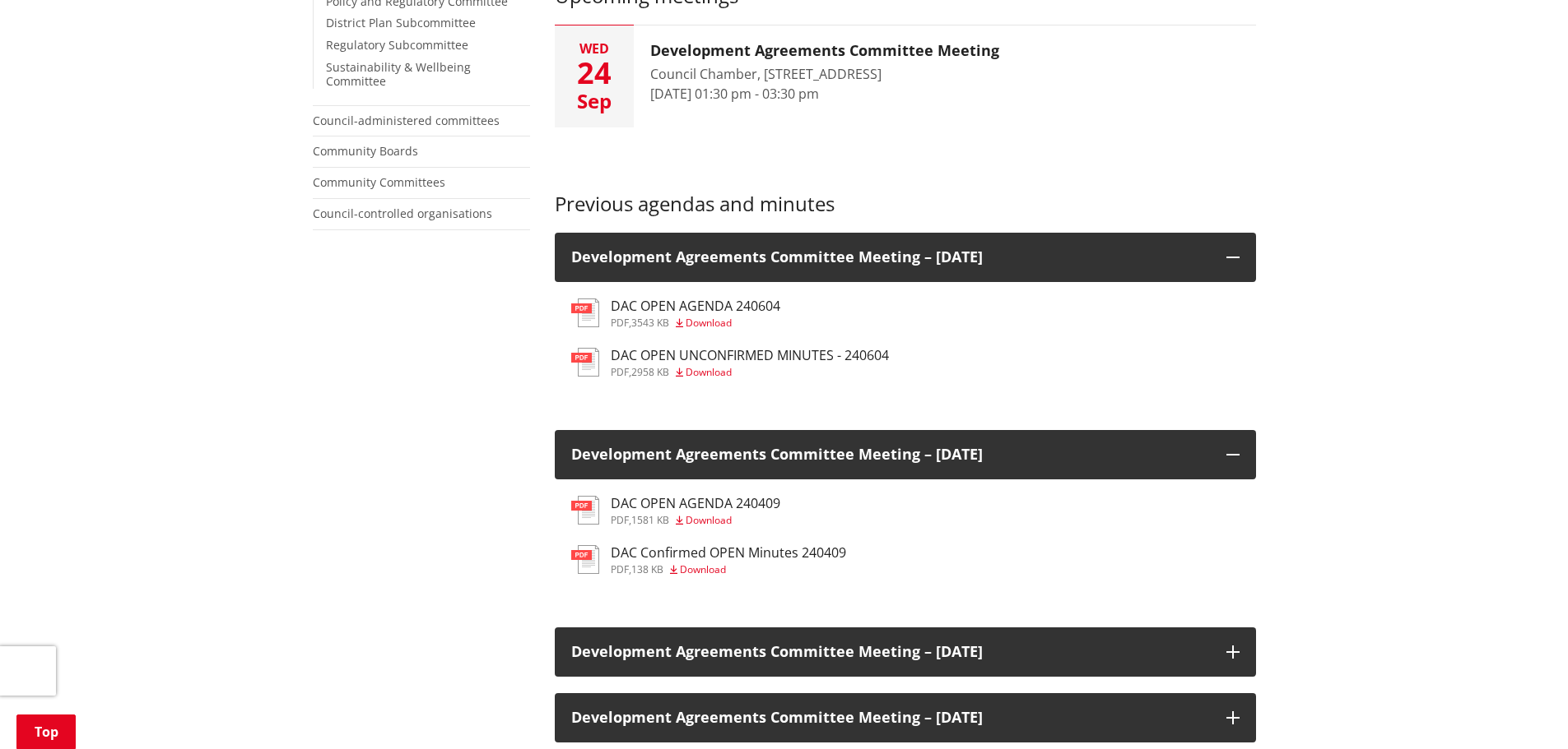
click at [651, 504] on h3 "DAC OPEN AGENDA 240409" at bounding box center [695, 504] width 170 height 16
